Goal: Navigation & Orientation: Find specific page/section

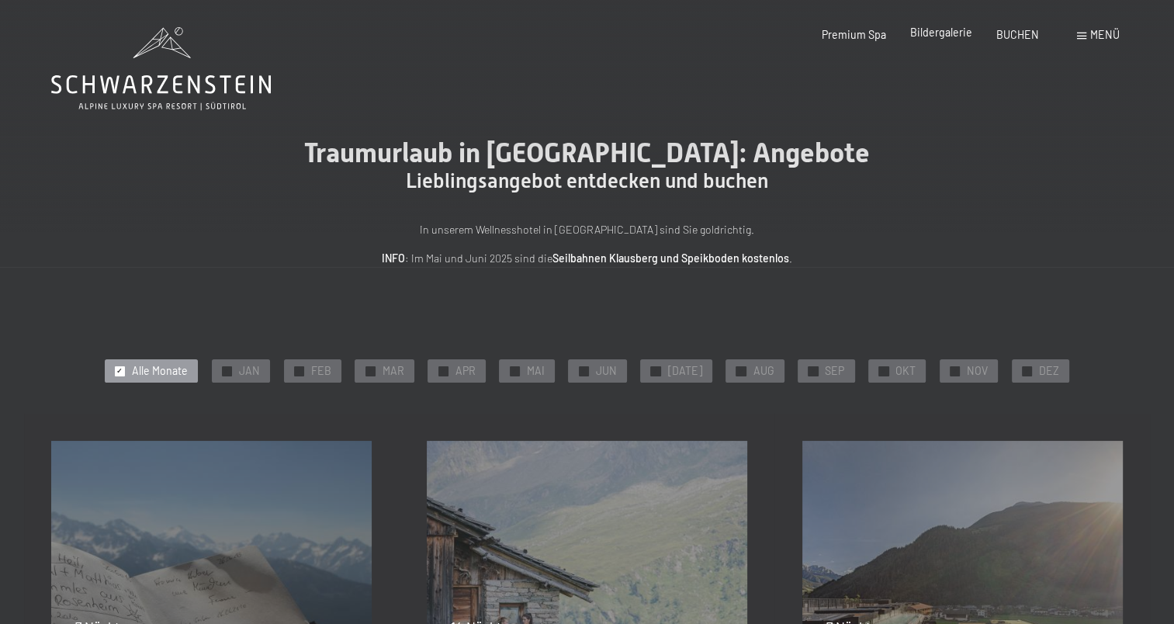
click at [957, 32] on span "Bildergalerie" at bounding box center [941, 32] width 62 height 13
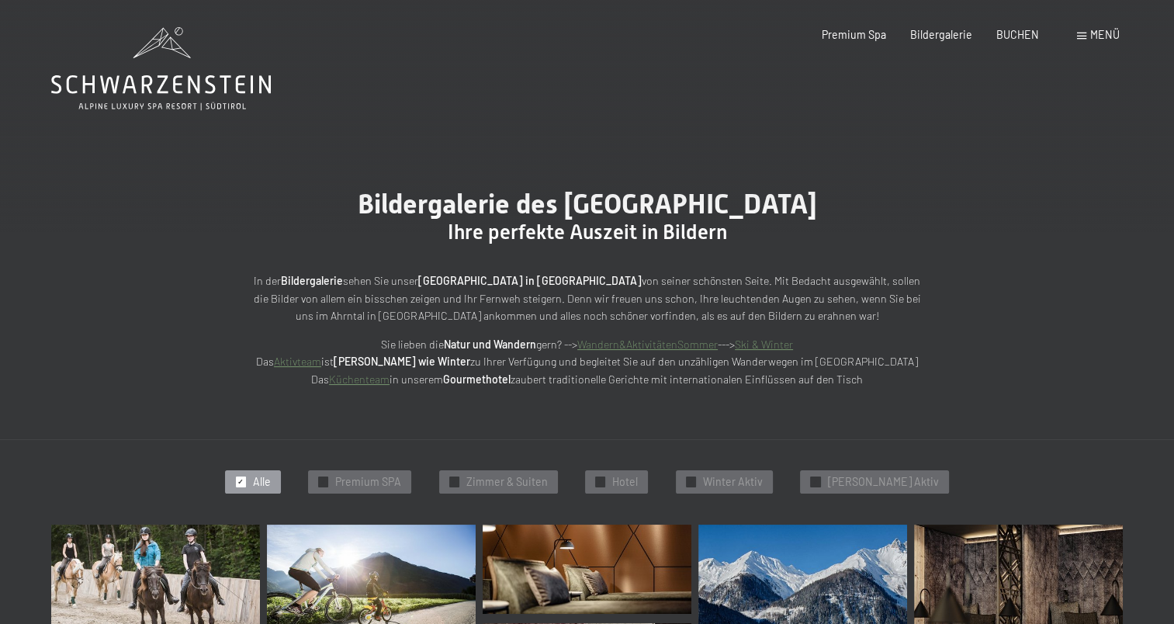
click at [179, 65] on icon at bounding box center [161, 68] width 220 height 83
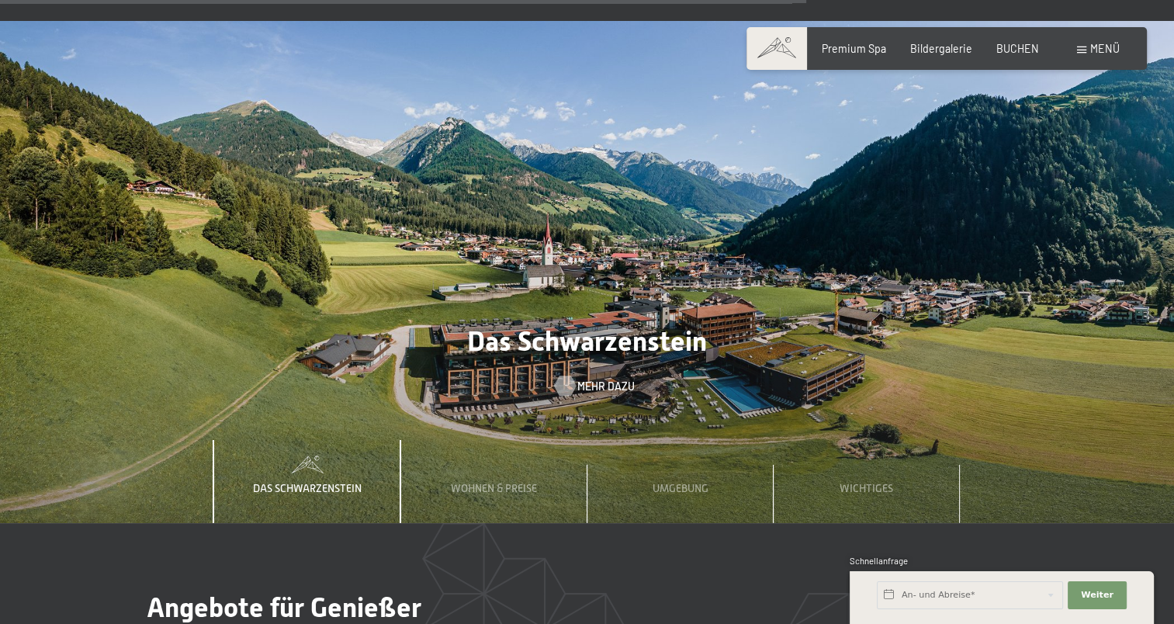
scroll to position [4494, 0]
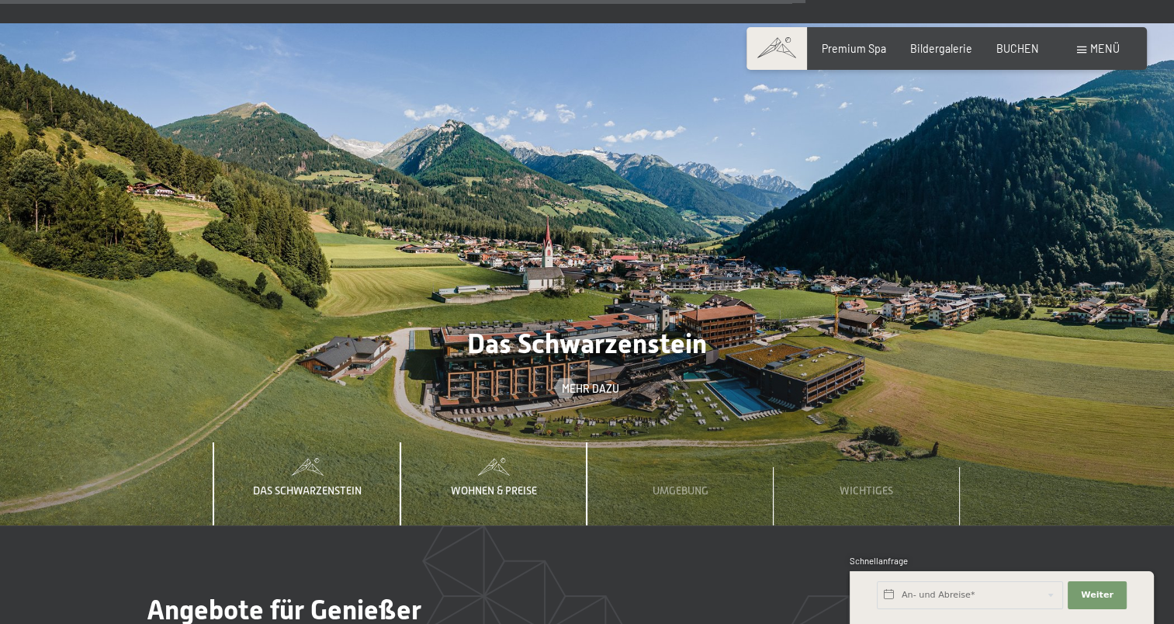
click at [505, 484] on span "Wohnen & Preise" at bounding box center [494, 490] width 86 height 12
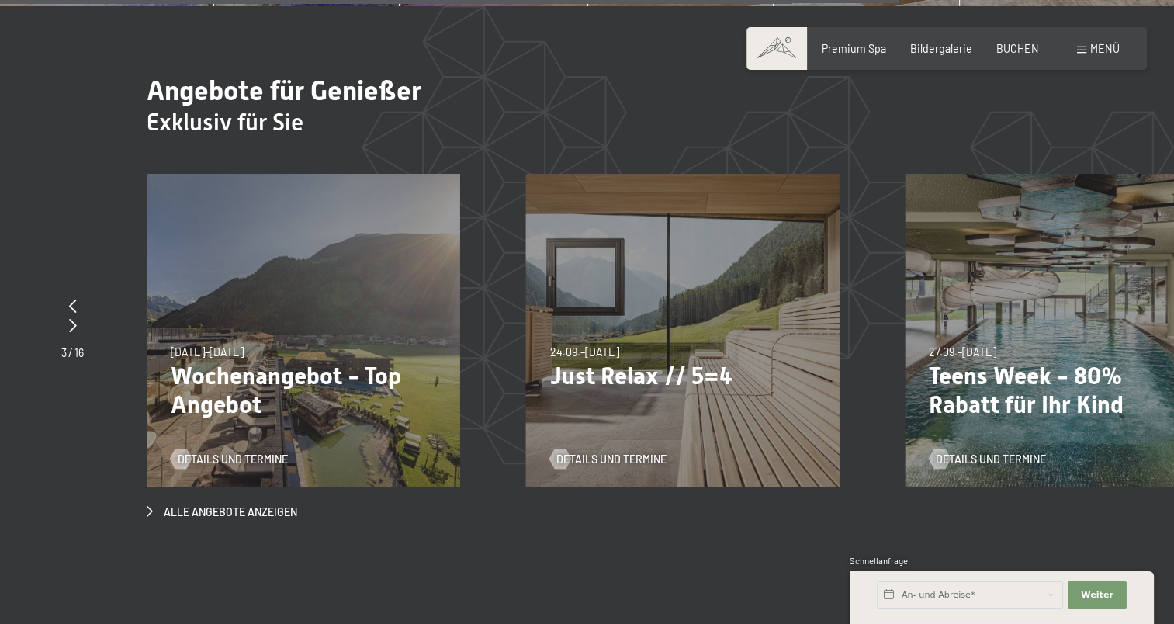
scroll to position [5022, 0]
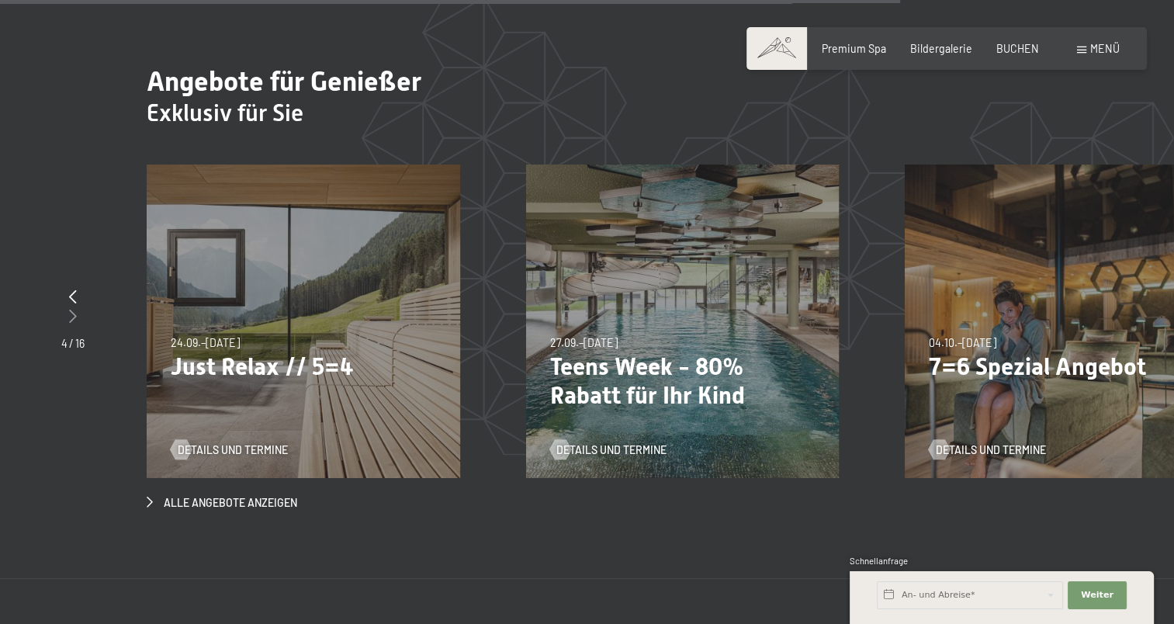
click at [66, 307] on div at bounding box center [72, 316] width 23 height 19
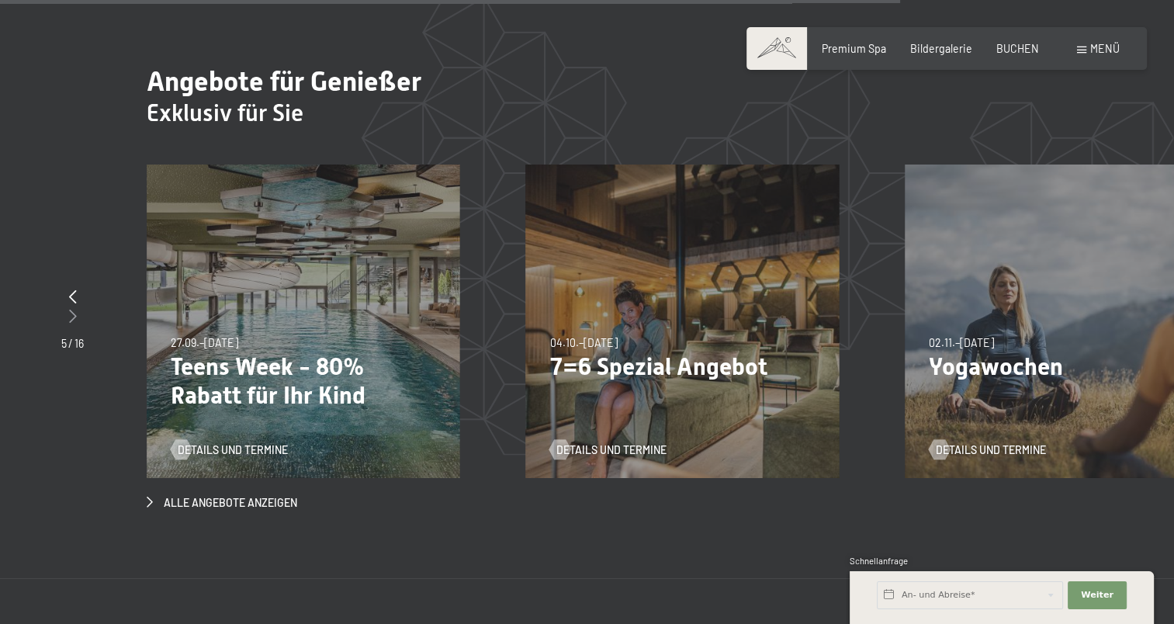
click at [66, 307] on div at bounding box center [72, 316] width 23 height 19
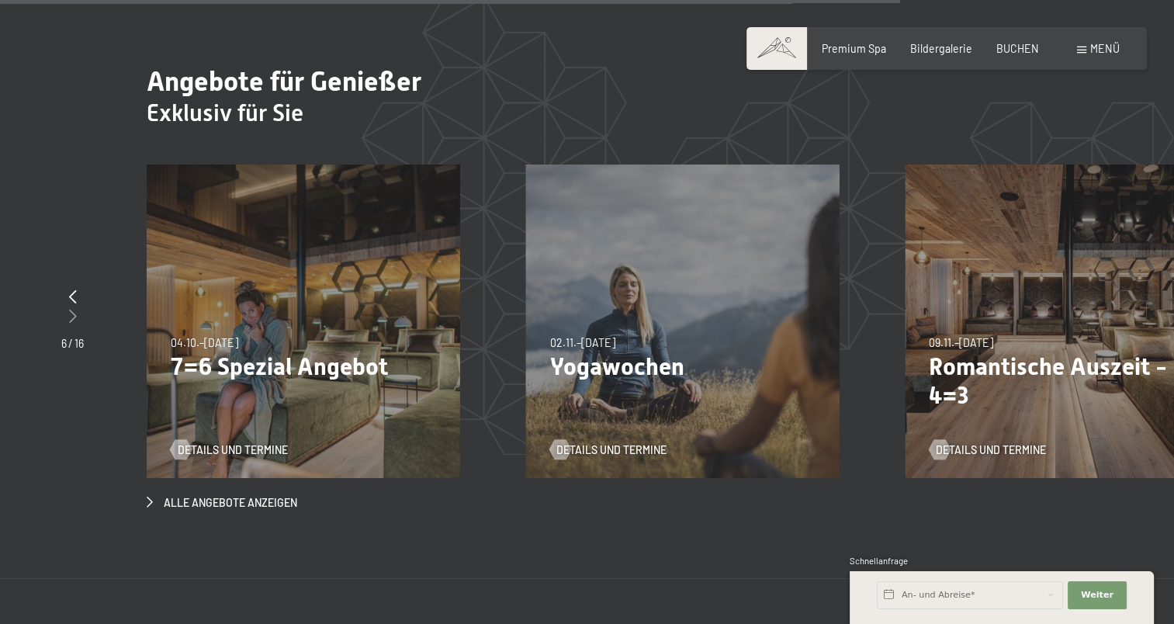
click at [66, 307] on div at bounding box center [72, 316] width 23 height 19
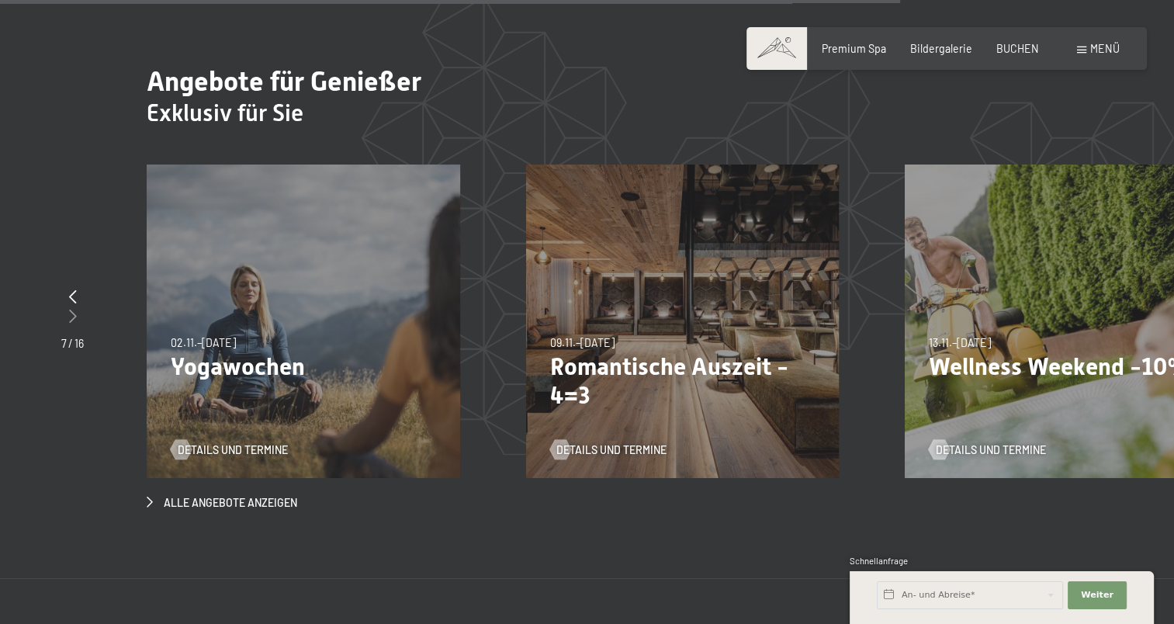
click at [66, 307] on div at bounding box center [72, 316] width 23 height 19
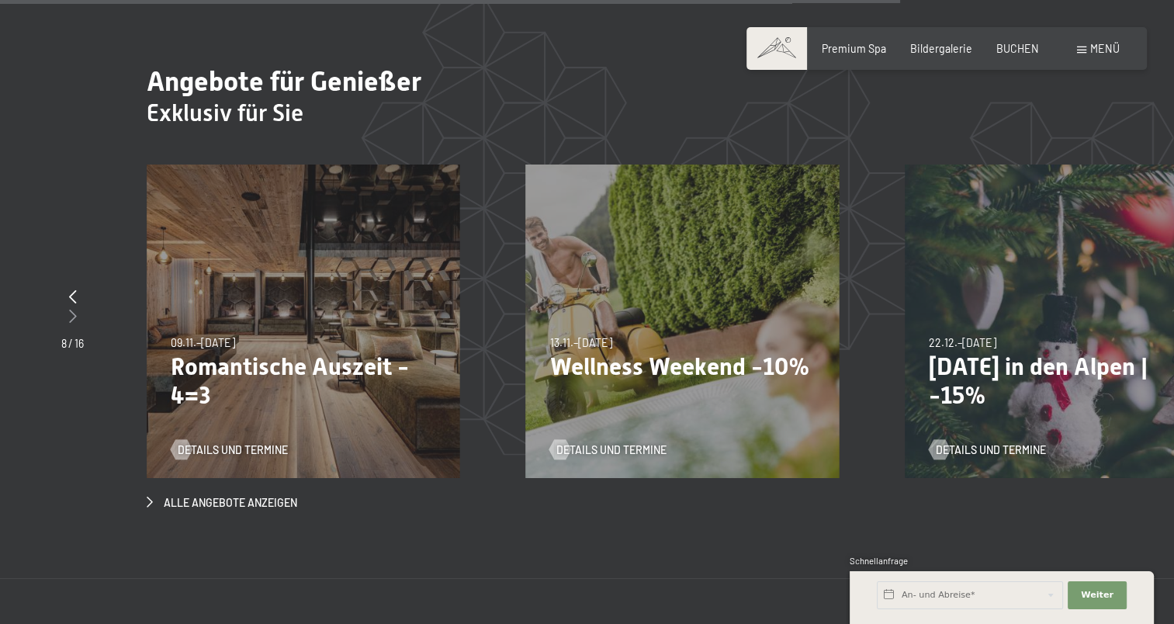
click at [66, 307] on div at bounding box center [72, 316] width 23 height 19
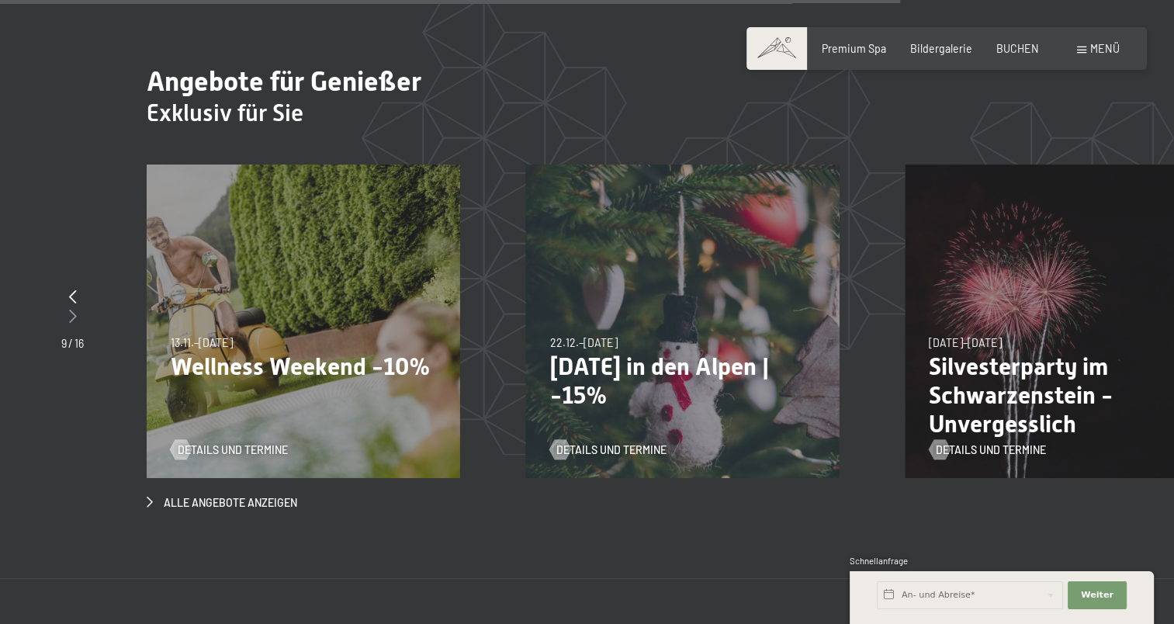
click at [66, 307] on div at bounding box center [72, 316] width 23 height 19
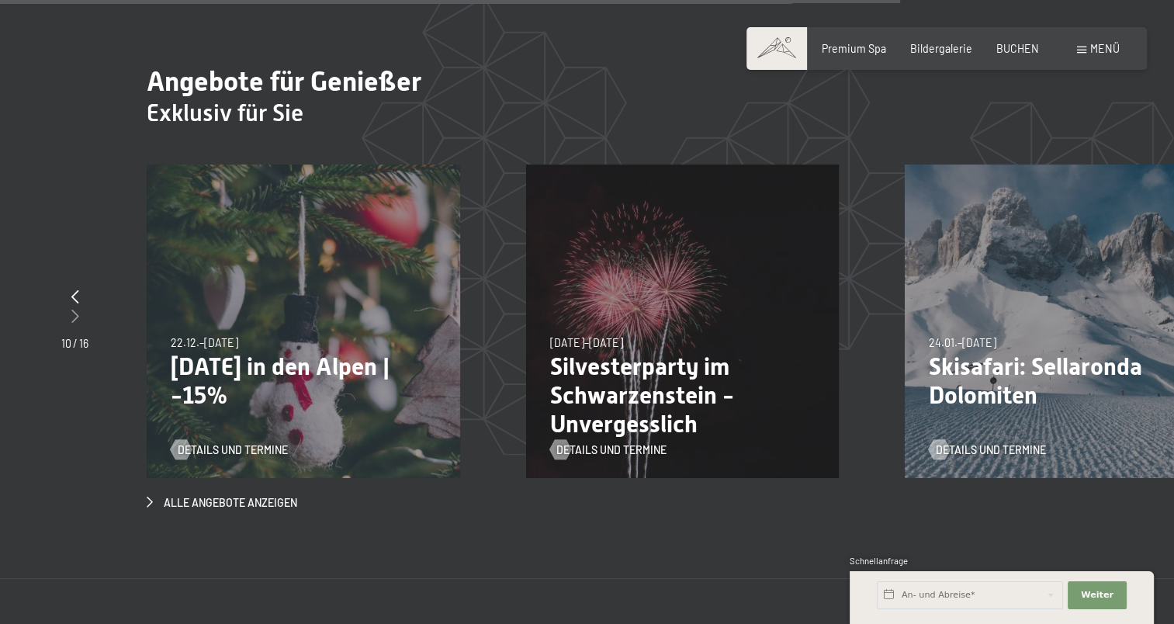
click at [66, 307] on div at bounding box center [74, 316] width 27 height 19
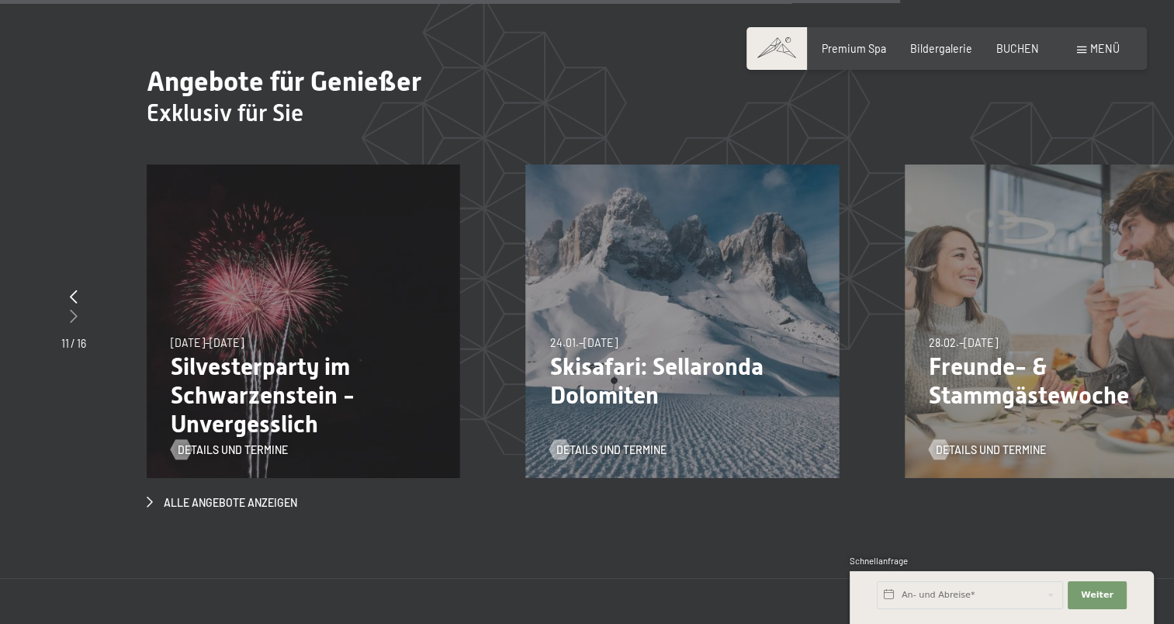
click at [66, 307] on div at bounding box center [73, 316] width 25 height 19
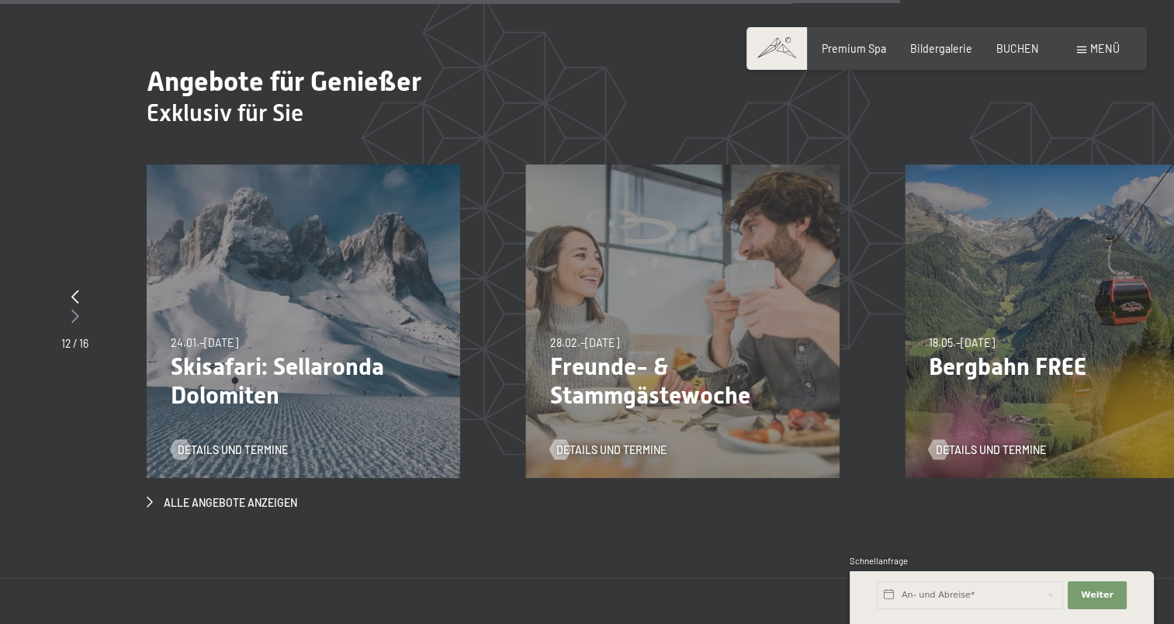
click at [66, 307] on div at bounding box center [74, 316] width 27 height 19
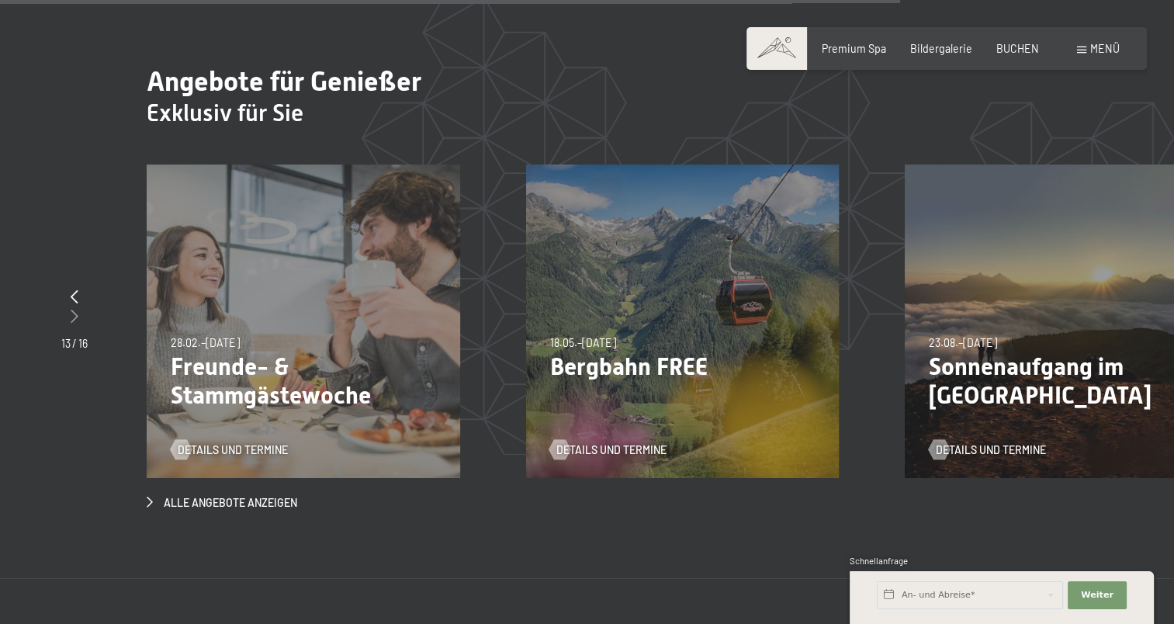
click at [66, 307] on div at bounding box center [74, 316] width 26 height 19
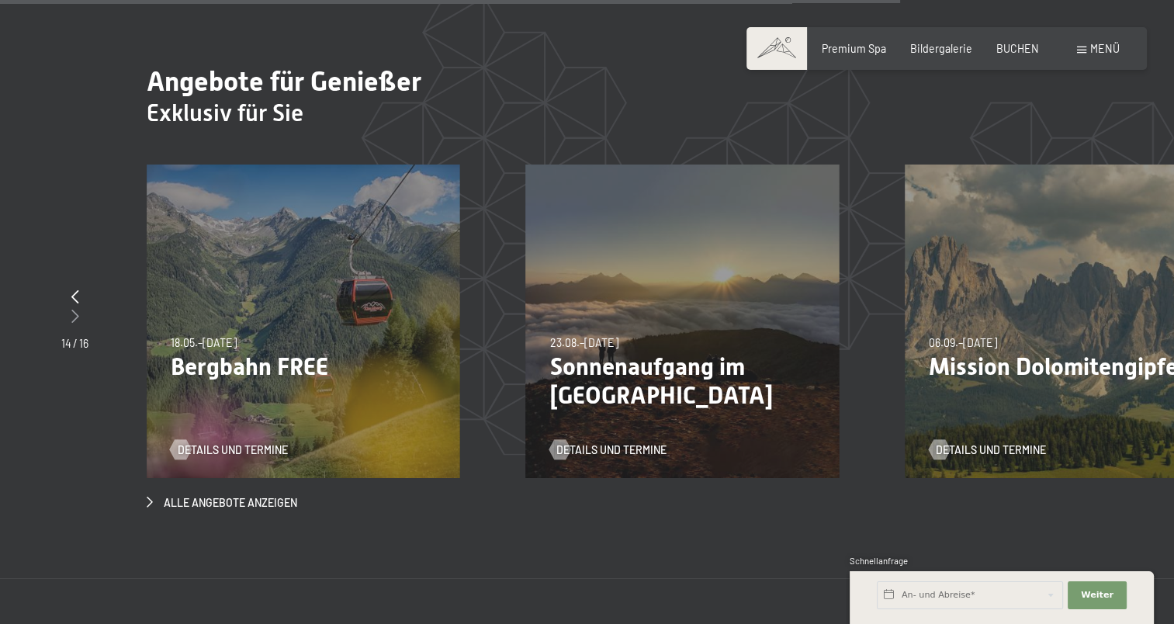
click at [66, 307] on div at bounding box center [74, 316] width 27 height 19
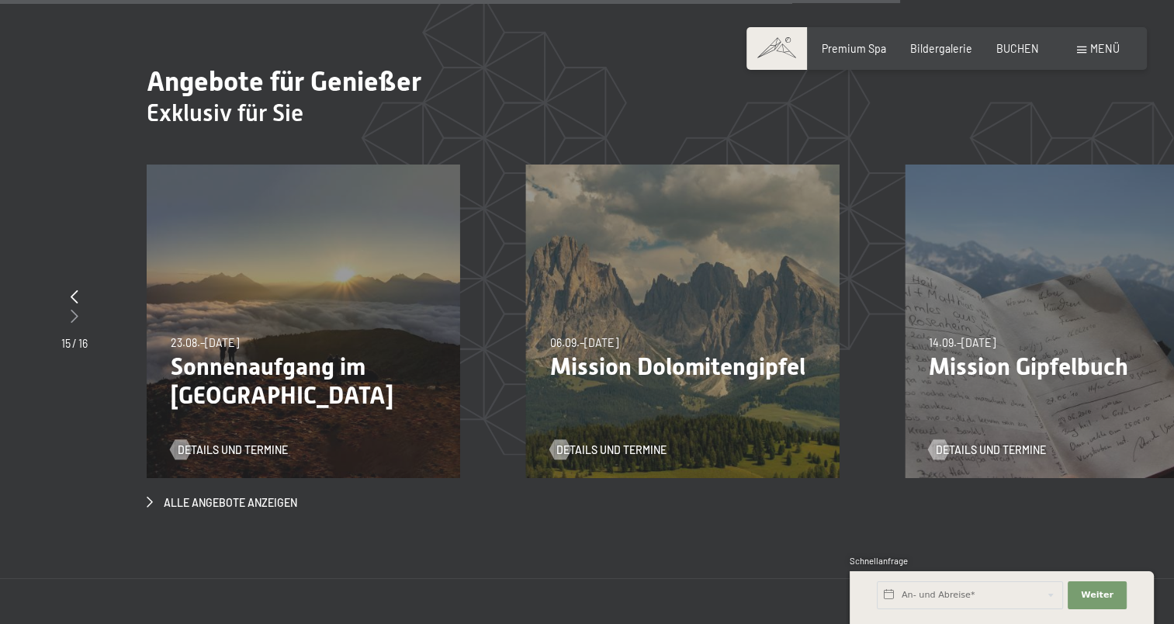
click at [66, 307] on div at bounding box center [74, 316] width 26 height 19
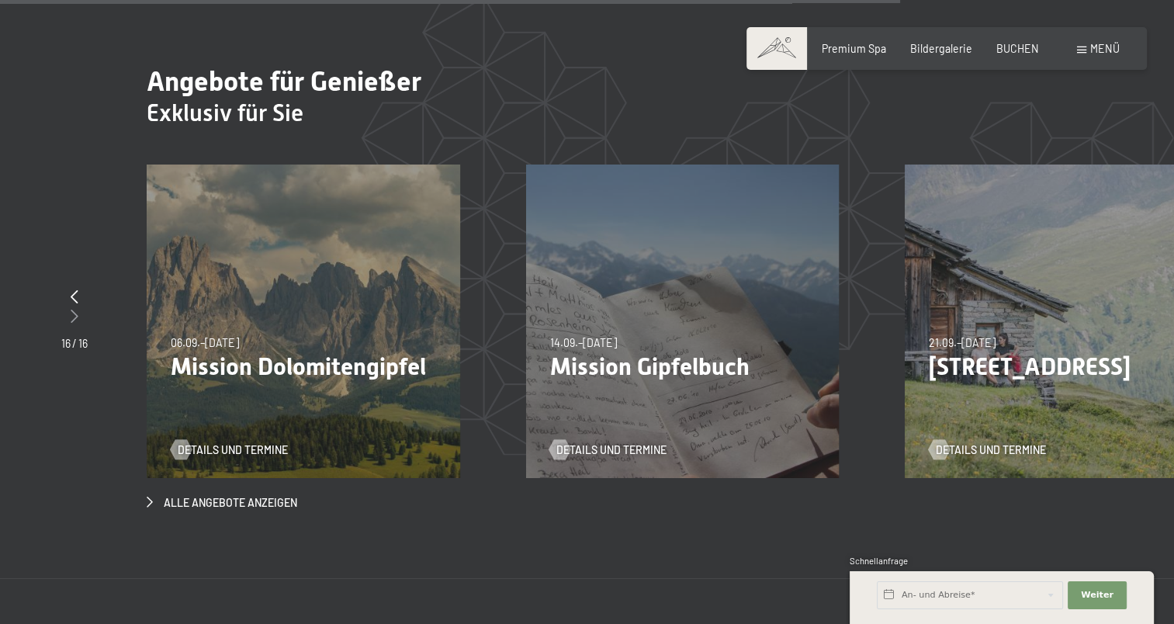
click at [66, 307] on div at bounding box center [74, 316] width 26 height 19
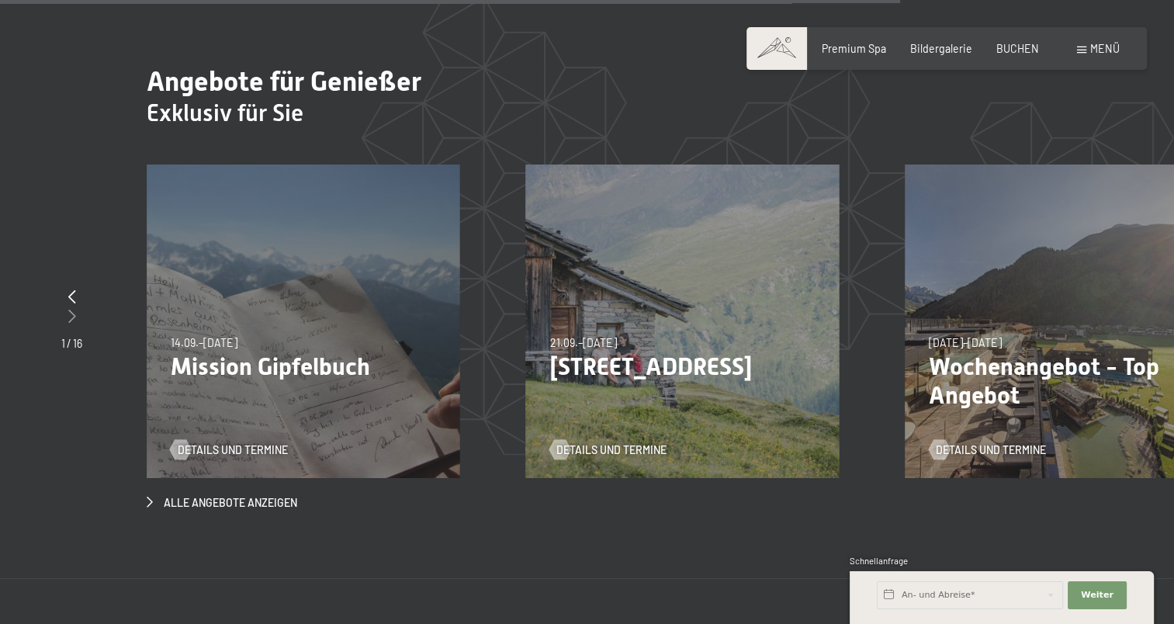
click at [66, 307] on div at bounding box center [71, 316] width 21 height 19
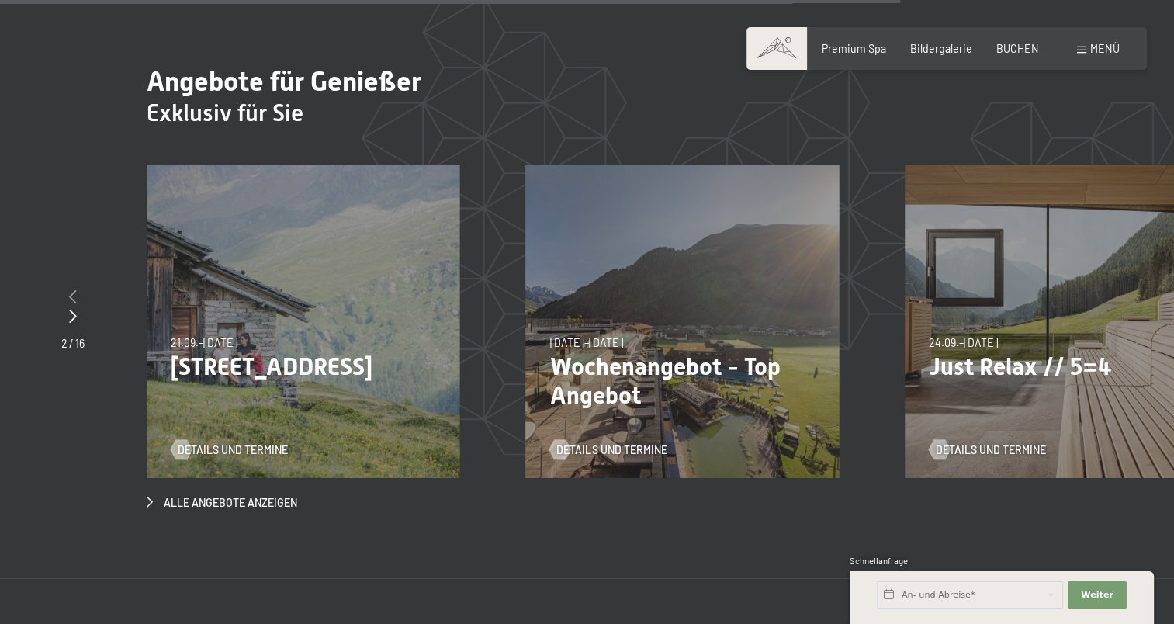
click at [72, 289] on icon at bounding box center [73, 296] width 8 height 14
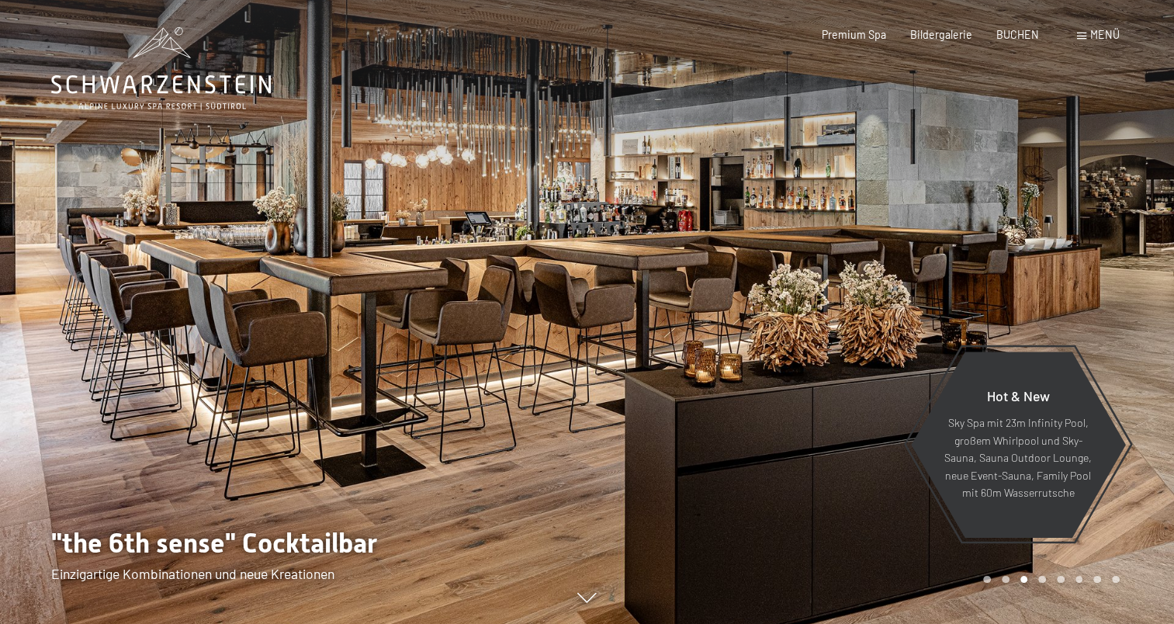
scroll to position [0, 0]
